Goal: Information Seeking & Learning: Learn about a topic

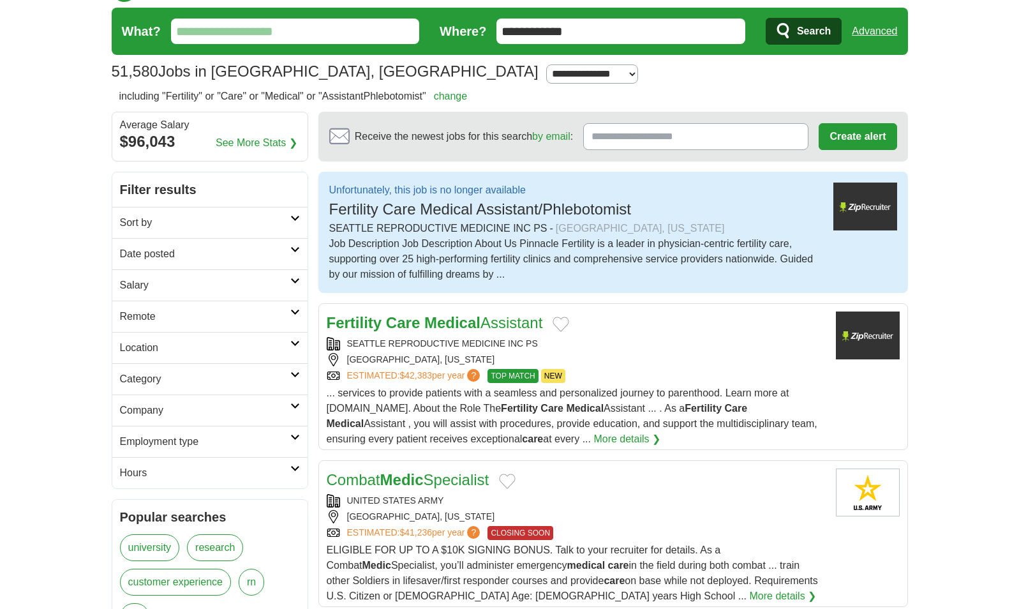
scroll to position [45, 0]
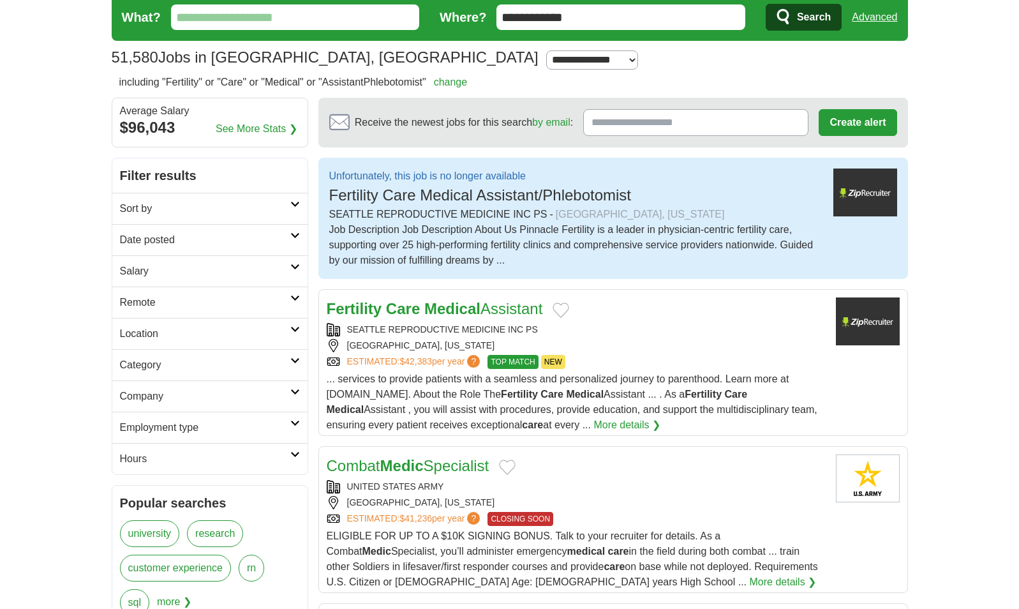
click at [479, 312] on strong "Medical" at bounding box center [452, 308] width 56 height 17
click at [482, 202] on span "Fertility Care Medical Assistant/Phlebotomist" at bounding box center [480, 194] width 302 height 17
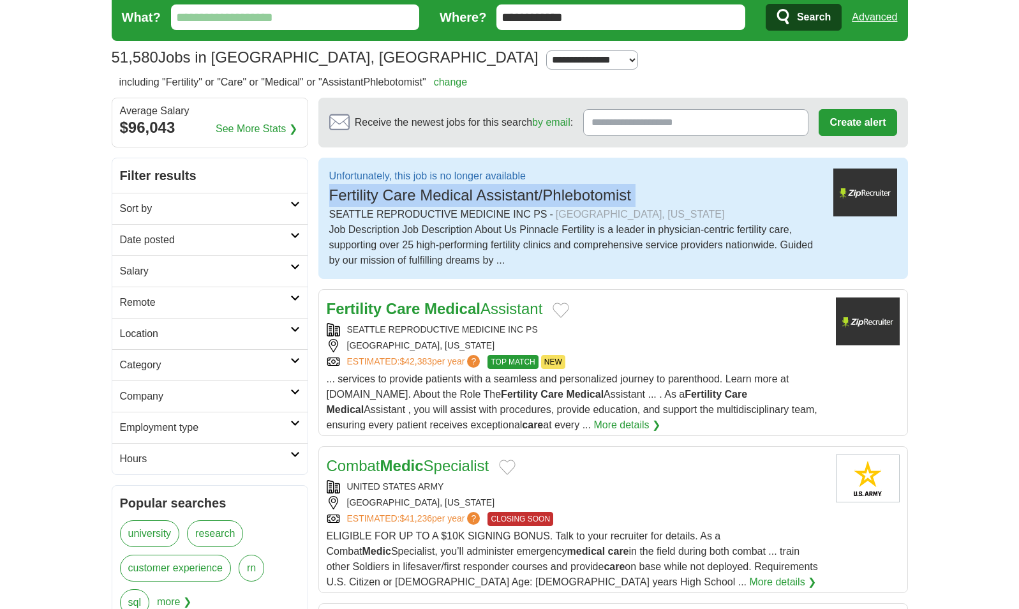
click at [482, 202] on span "Fertility Care Medical Assistant/Phlebotomist" at bounding box center [480, 194] width 302 height 17
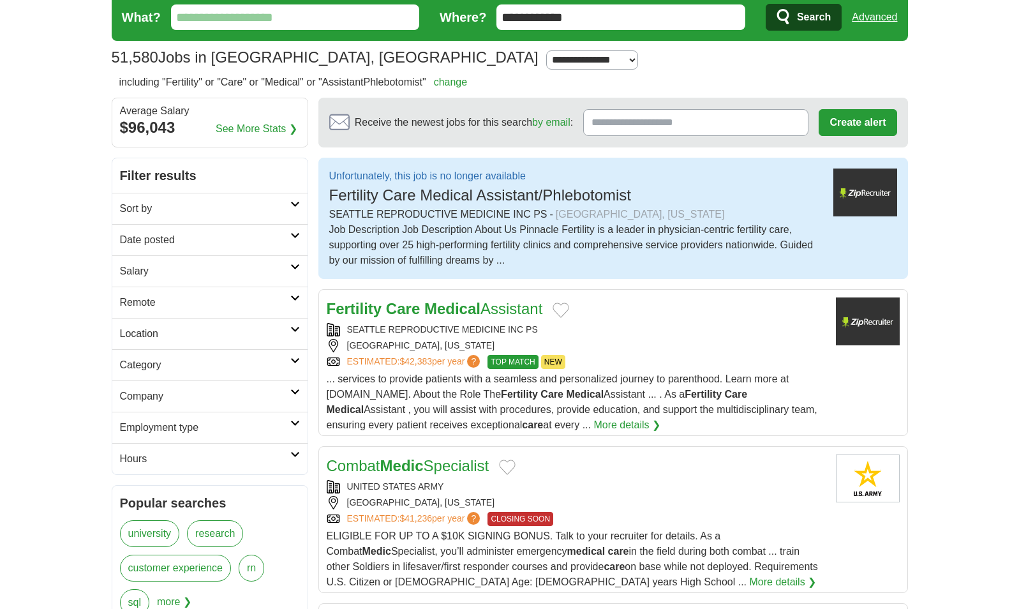
drag, startPoint x: 482, startPoint y: 202, endPoint x: 546, endPoint y: 206, distance: 64.0
click at [546, 207] on div "SEATTLE REPRODUCTIVE MEDICINE INC PS - KIRKLAND, WASHINGTON" at bounding box center [576, 214] width 494 height 15
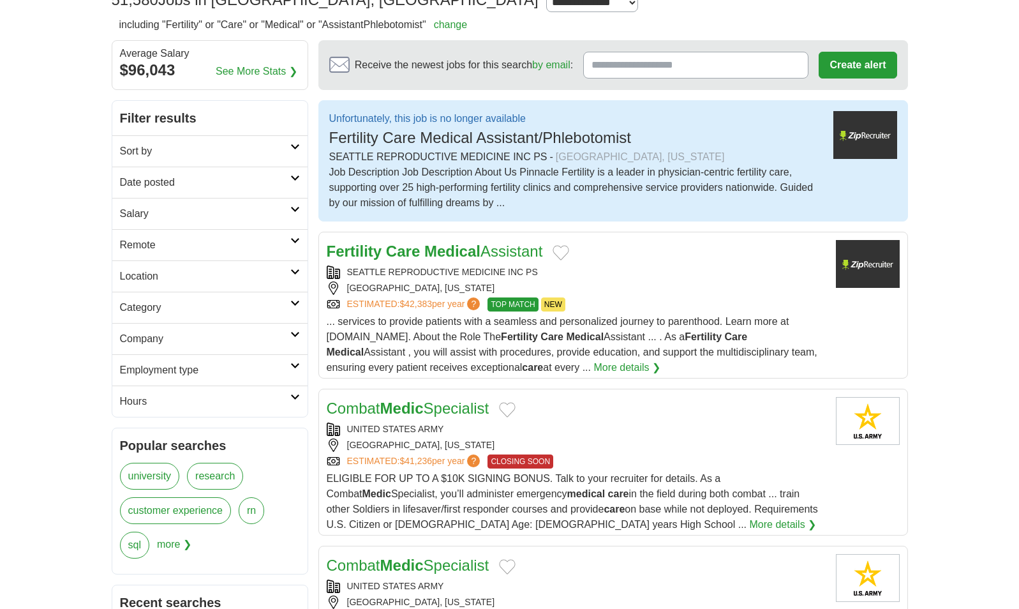
scroll to position [0, 0]
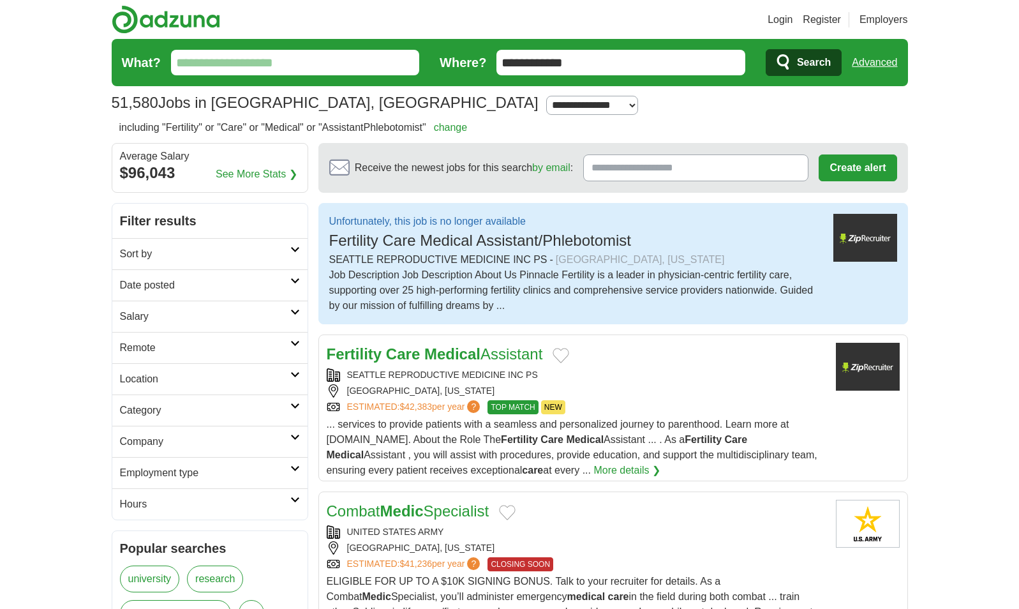
click at [265, 63] on input "What?" at bounding box center [295, 63] width 249 height 26
type input "*"
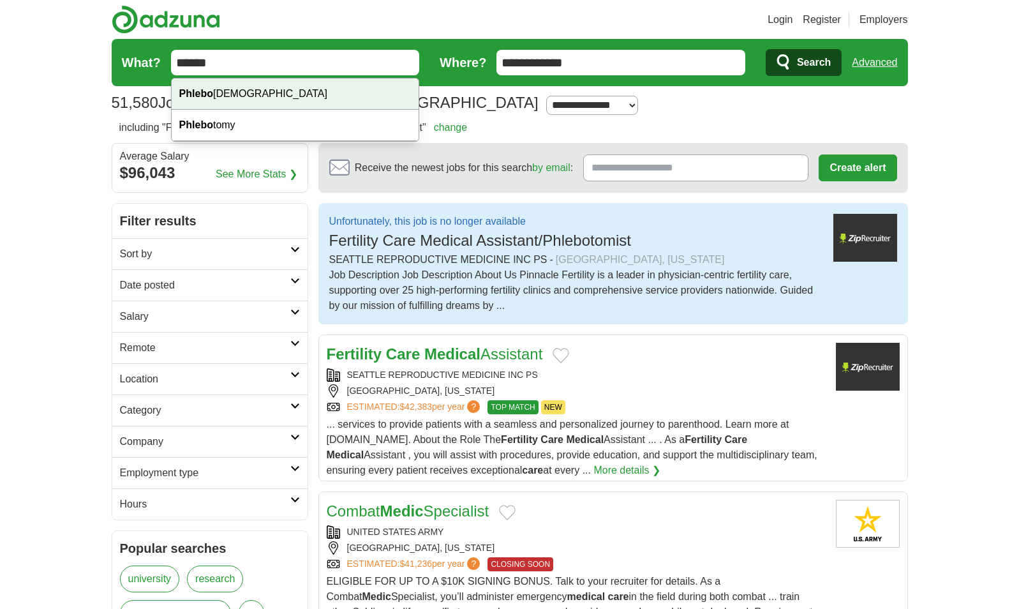
click at [244, 71] on input "******" at bounding box center [295, 63] width 249 height 26
click at [230, 93] on div "Phlebo tomist" at bounding box center [296, 93] width 248 height 31
type input "**********"
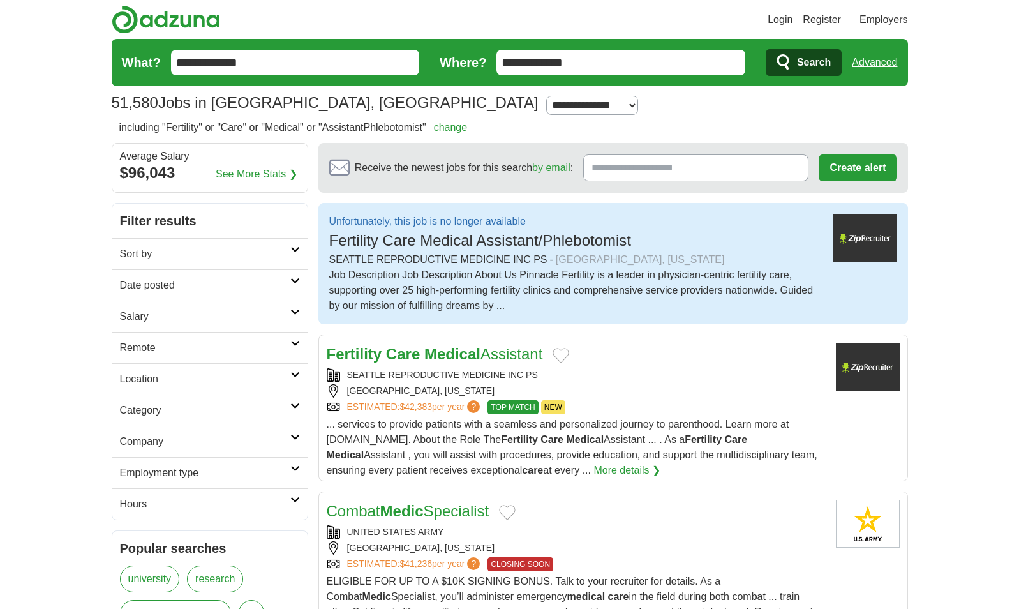
click at [789, 66] on icon "submit" at bounding box center [784, 63] width 15 height 18
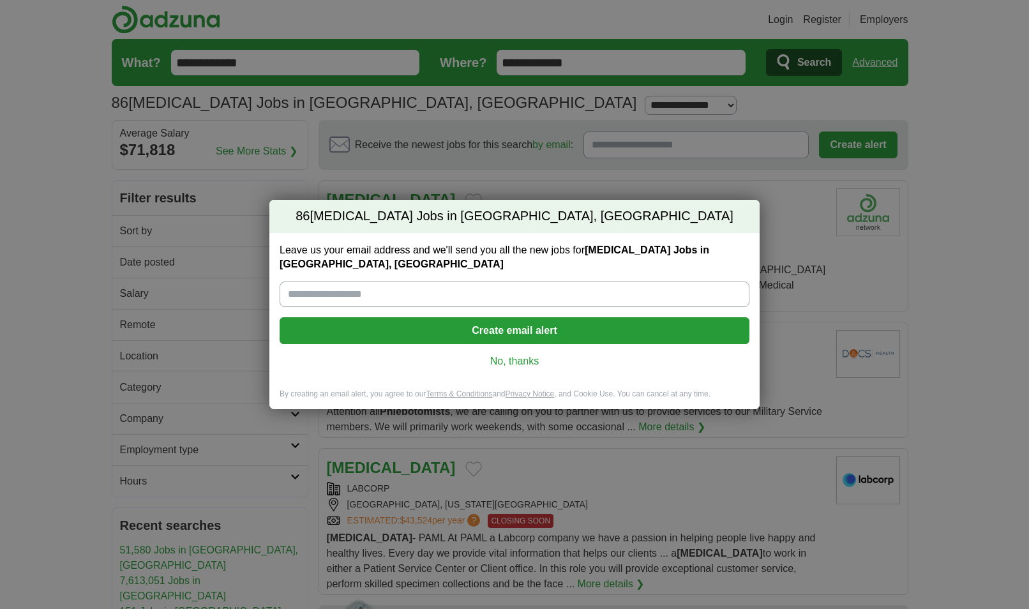
click at [496, 292] on input "Leave us your email address and we'll send you all the new jobs for [MEDICAL_DA…" at bounding box center [515, 294] width 470 height 26
type input "**********"
click at [507, 359] on link "No, thanks" at bounding box center [514, 361] width 449 height 14
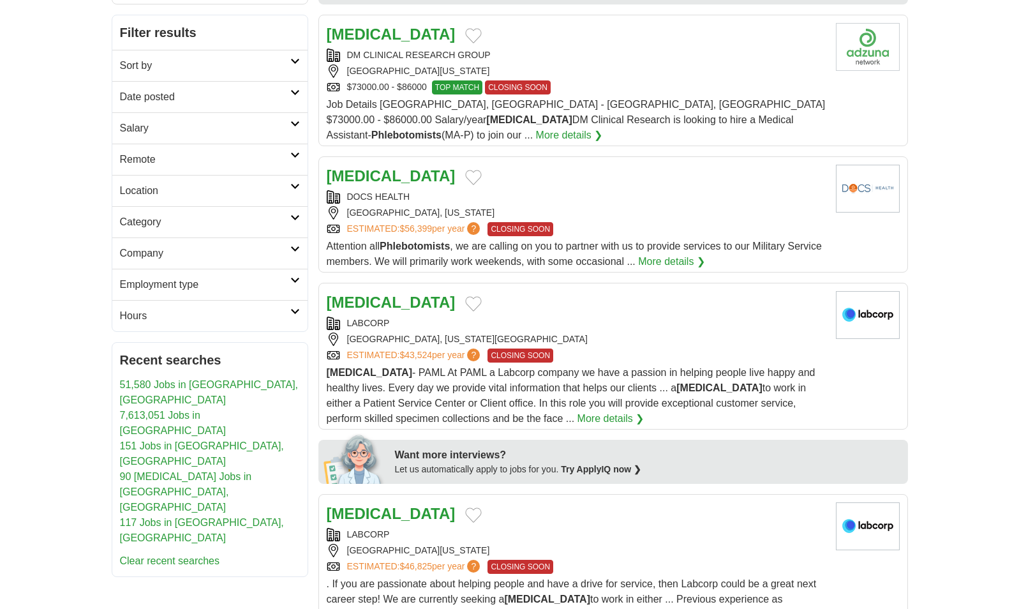
scroll to position [169, 0]
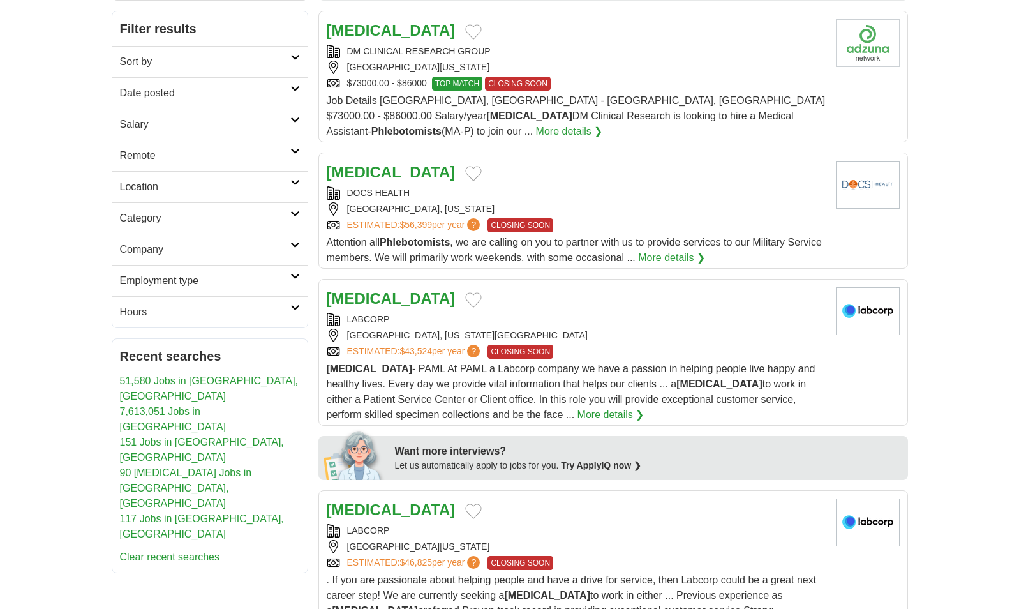
click at [387, 290] on strong "[MEDICAL_DATA]" at bounding box center [391, 298] width 129 height 17
